Goal: Transaction & Acquisition: Purchase product/service

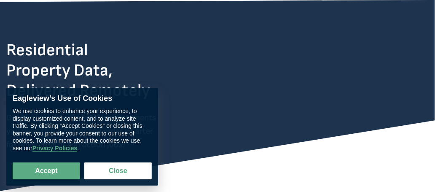
scroll to position [84, 0]
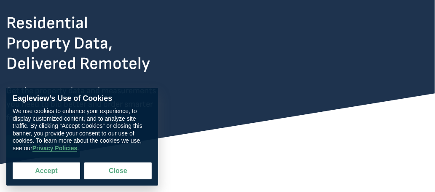
click at [72, 170] on button "Accept" at bounding box center [47, 170] width 68 height 17
checkbox input "true"
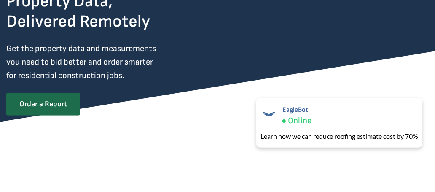
scroll to position [0, 0]
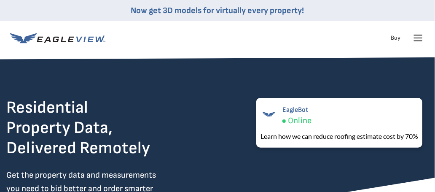
click at [397, 38] on link "Buy" at bounding box center [396, 38] width 10 height 8
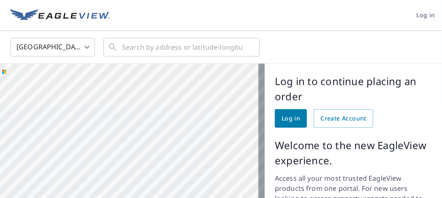
click at [416, 14] on span "Log in" at bounding box center [425, 15] width 19 height 11
